Goal: Information Seeking & Learning: Understand process/instructions

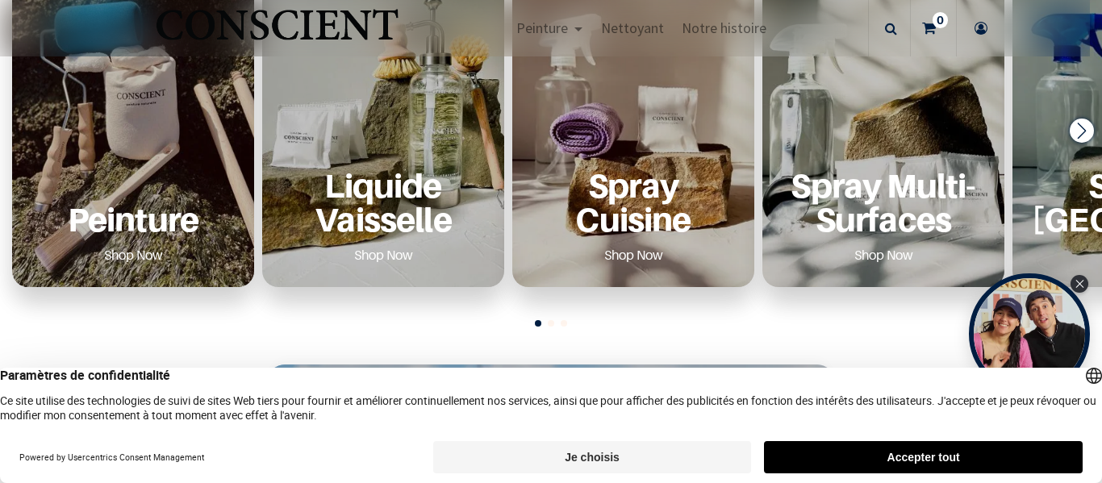
scroll to position [678, 0]
click at [172, 211] on p "Peinture" at bounding box center [132, 218] width 203 height 33
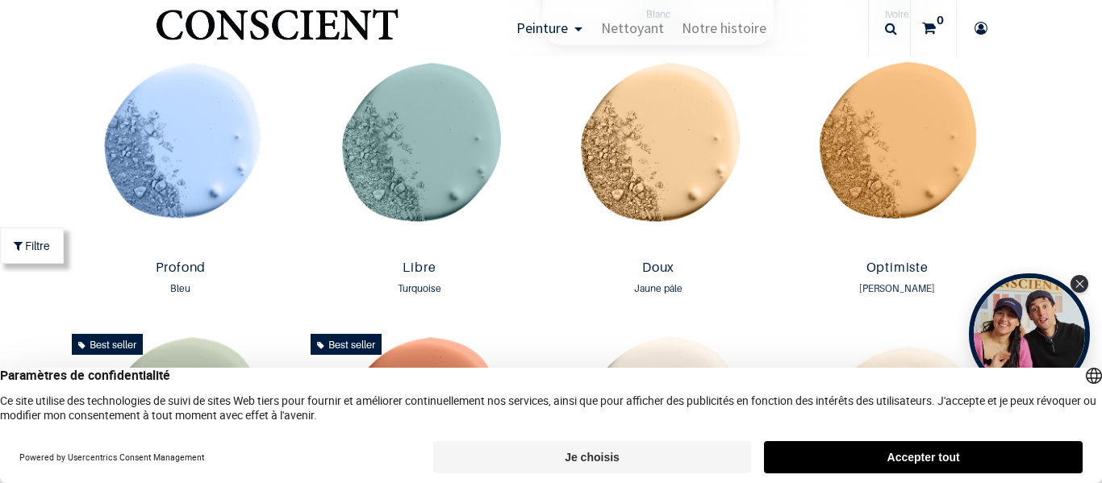
scroll to position [1112, 0]
click at [211, 206] on img at bounding box center [180, 152] width 231 height 200
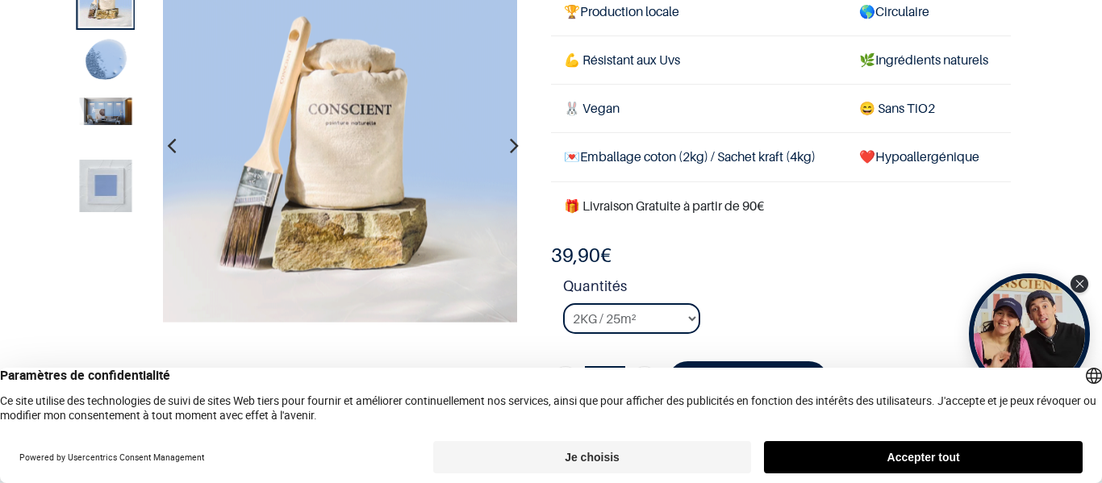
scroll to position [171, 0]
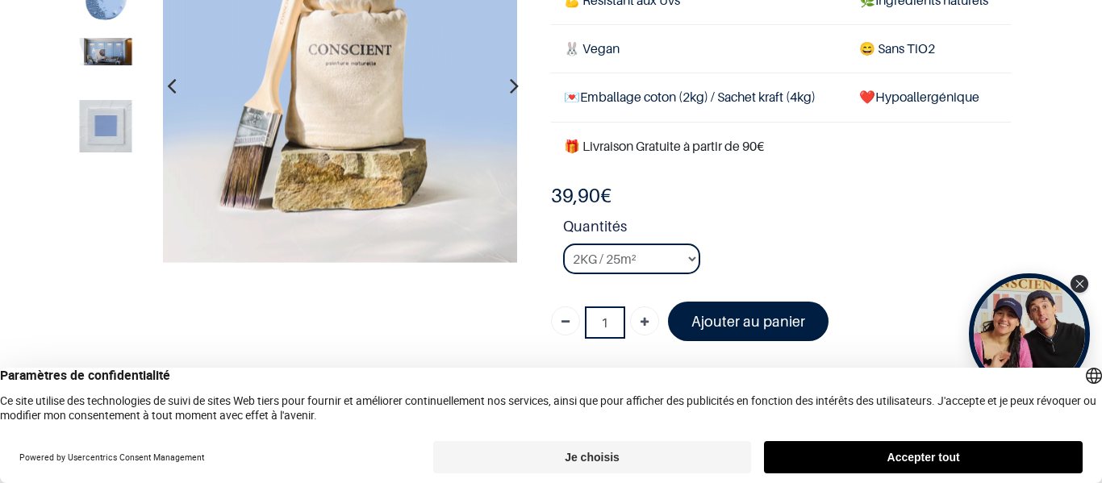
click at [510, 78] on icon "button" at bounding box center [514, 86] width 9 height 44
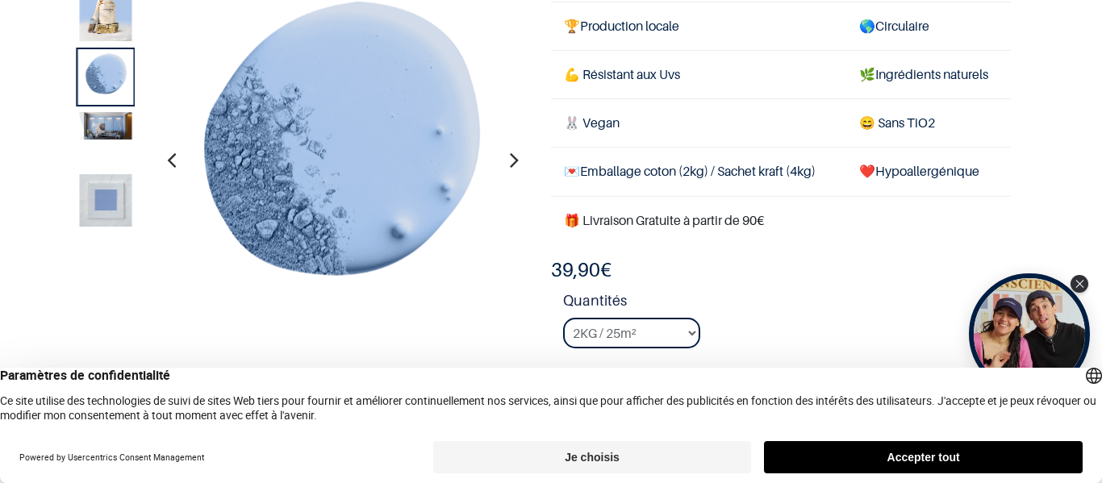
scroll to position [90, 0]
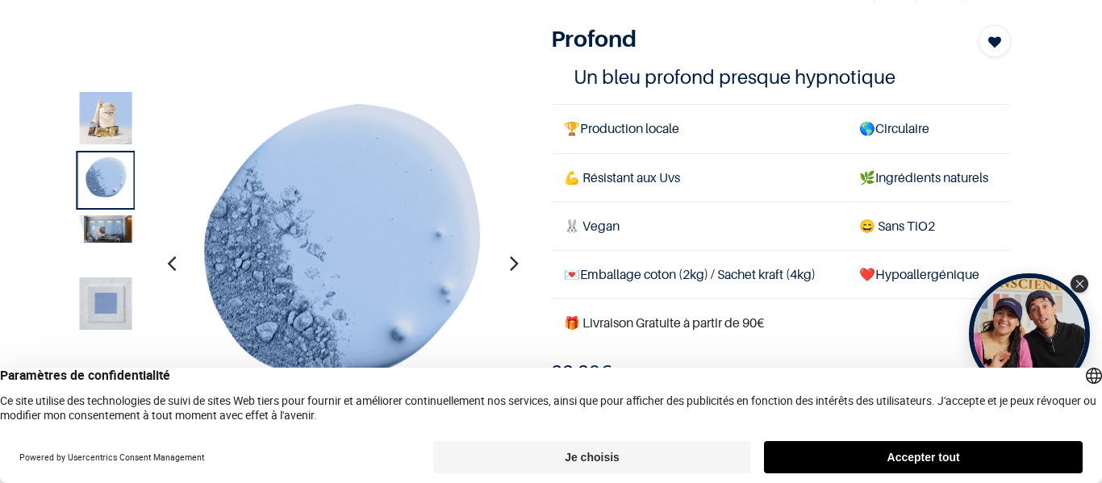
click at [514, 253] on button "button" at bounding box center [514, 263] width 25 height 60
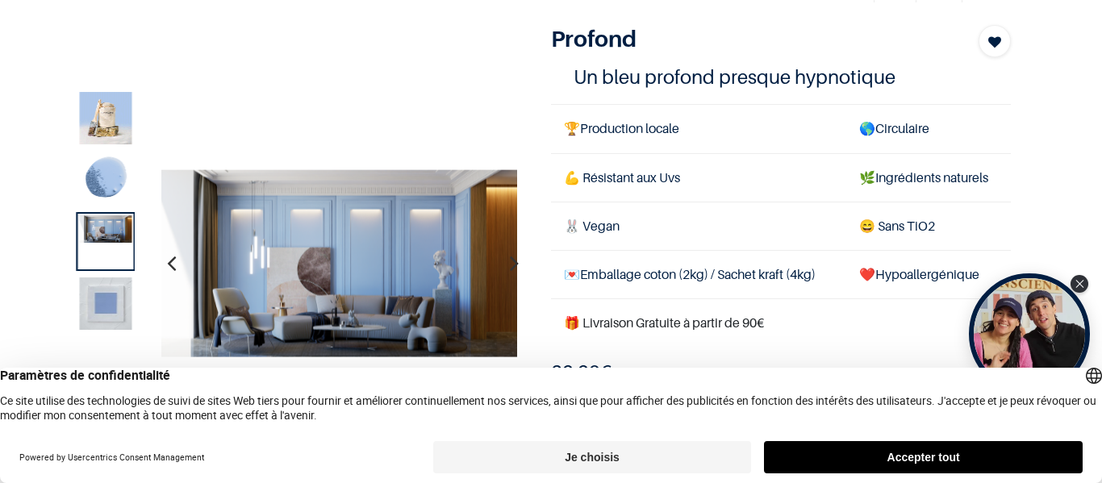
click at [514, 253] on button "button" at bounding box center [514, 263] width 25 height 60
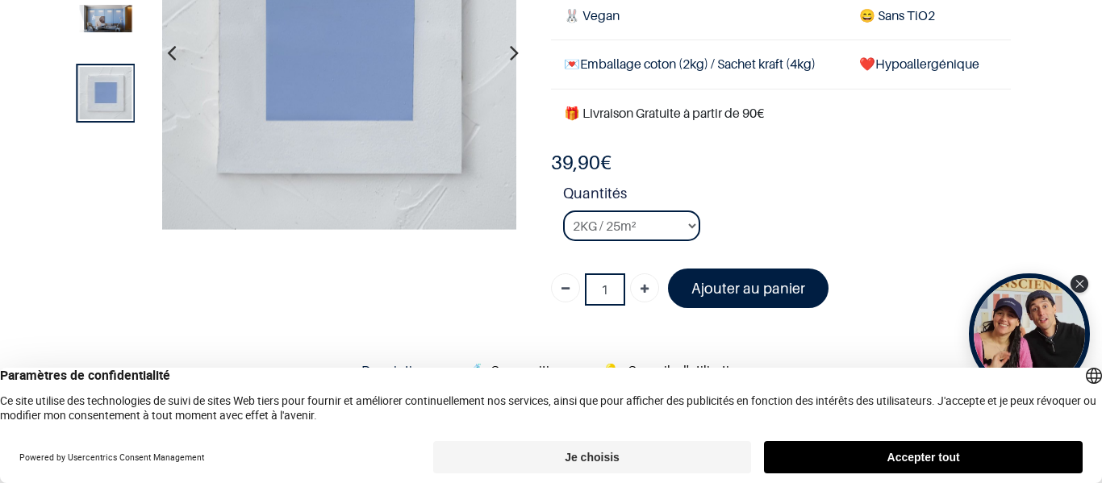
scroll to position [196, 0]
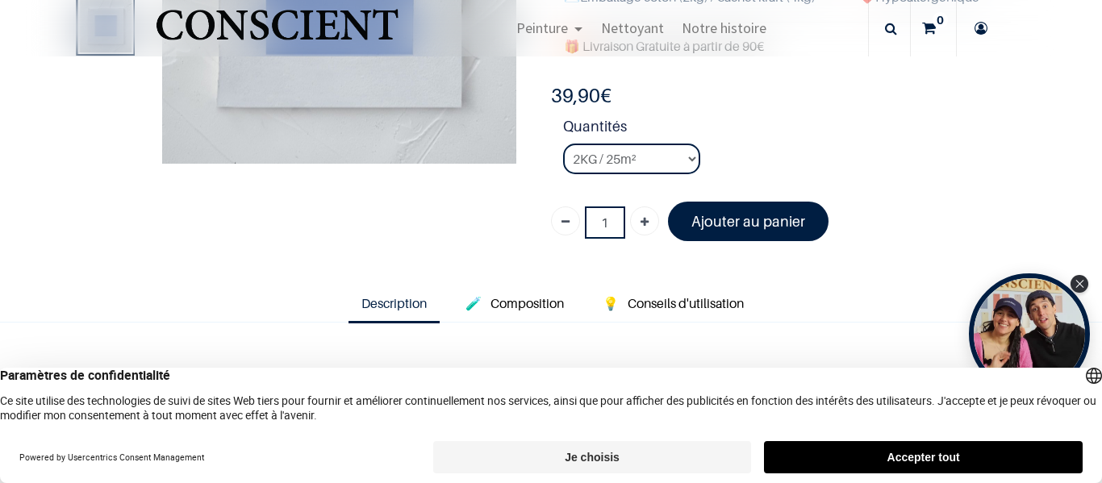
scroll to position [272, 0]
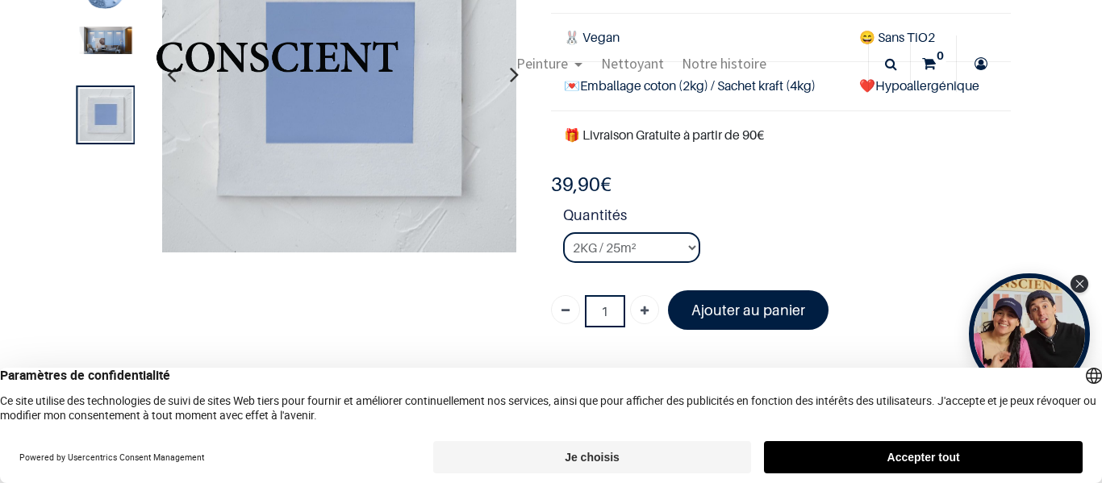
scroll to position [181, 0]
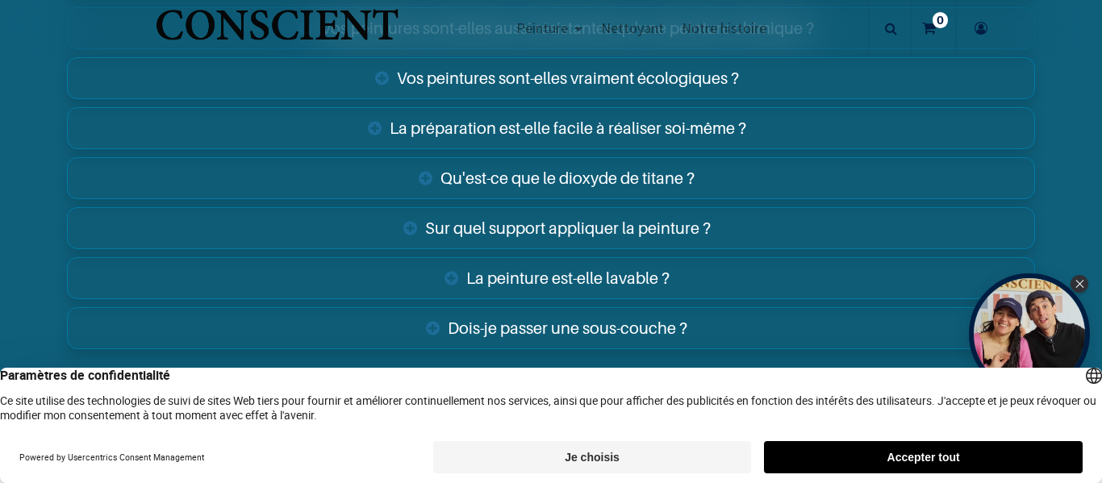
scroll to position [2632, 0]
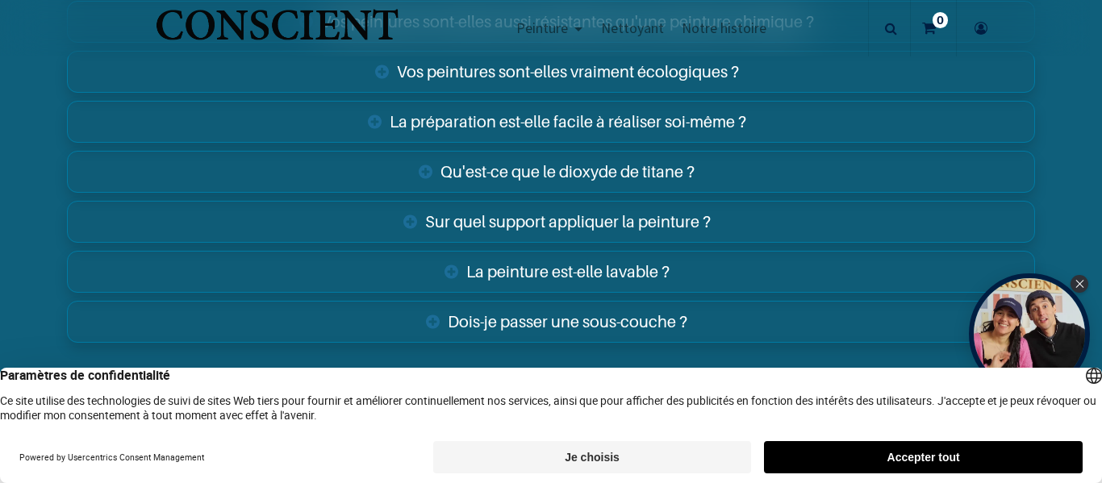
click at [460, 226] on link "Sur quel support appliquer la peinture ?" at bounding box center [550, 222] width 967 height 42
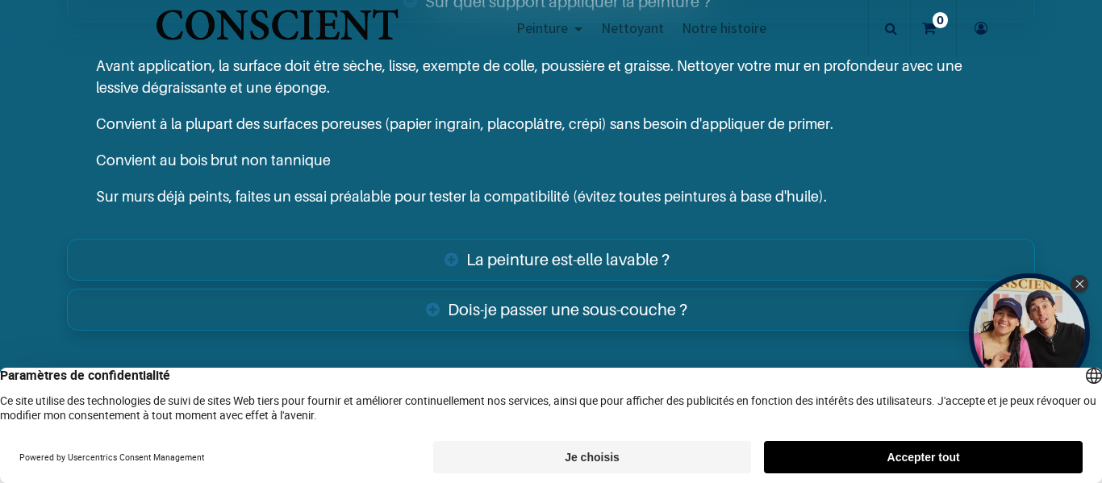
scroll to position [2859, 0]
